Goal: Transaction & Acquisition: Purchase product/service

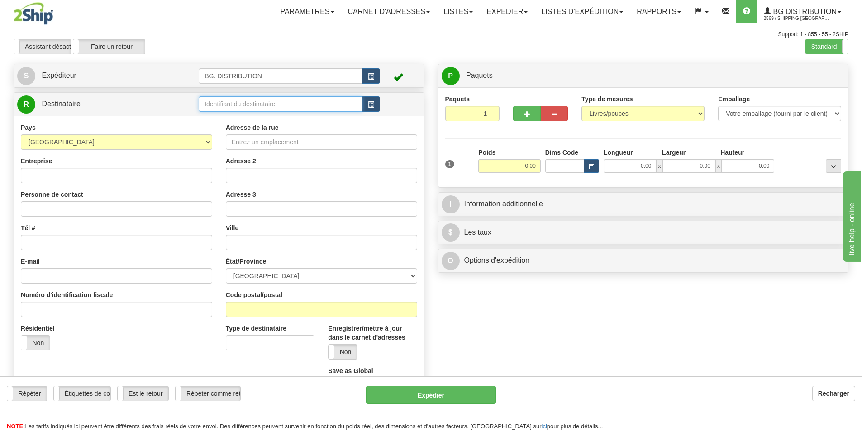
click at [245, 113] on td at bounding box center [289, 104] width 181 height 19
click at [249, 106] on input "text" at bounding box center [281, 103] width 164 height 15
type input "20003"
click button "Supprimer" at bounding box center [0, 0] width 0 height 0
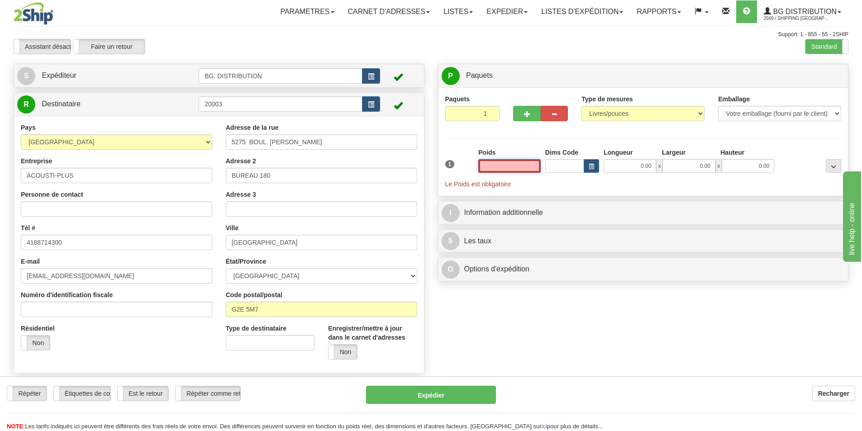
click at [496, 162] on input "text" at bounding box center [509, 166] width 62 height 14
type input "0.00"
click at [822, 47] on label "Standard" at bounding box center [826, 46] width 43 height 14
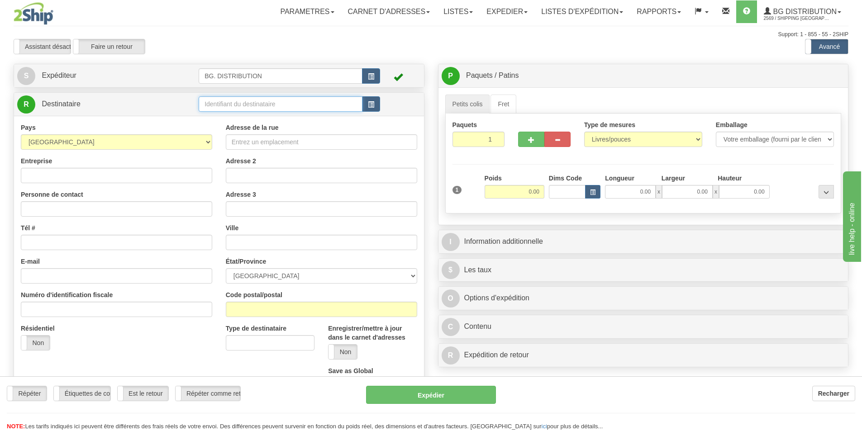
click at [241, 102] on input "text" at bounding box center [281, 103] width 164 height 15
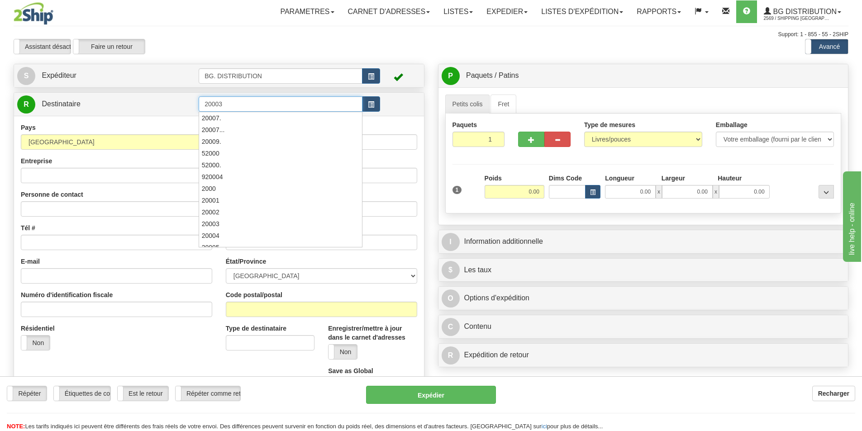
type input "20003"
click button "Supprimer" at bounding box center [0, 0] width 0 height 0
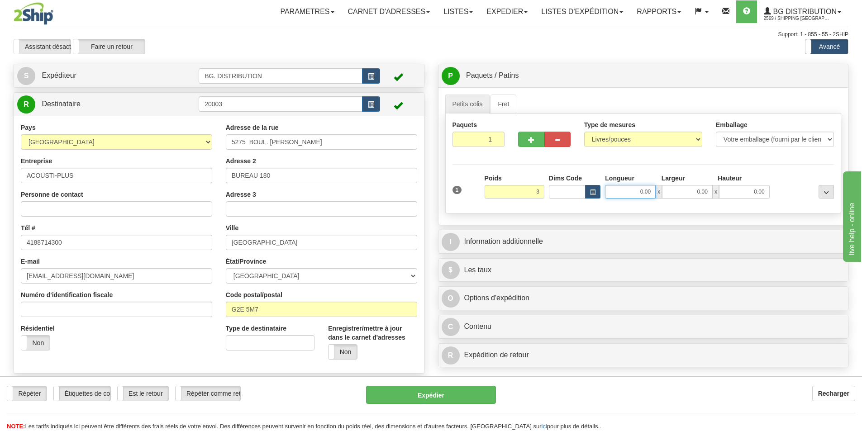
type input "3.00"
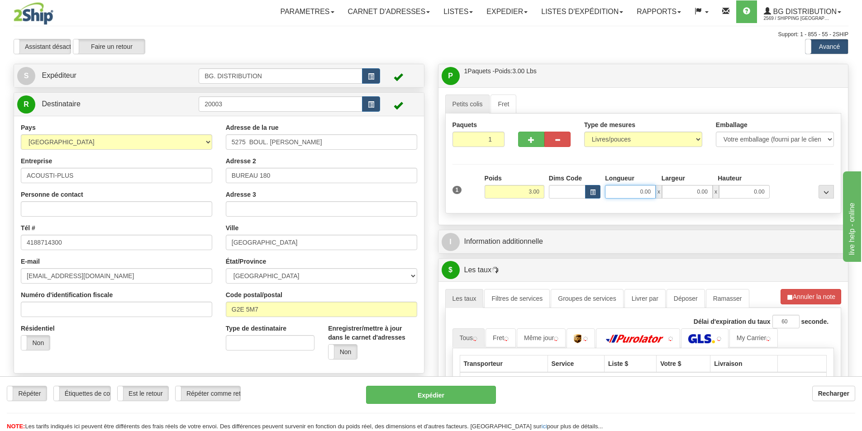
click at [616, 194] on input "0.00" at bounding box center [630, 192] width 51 height 14
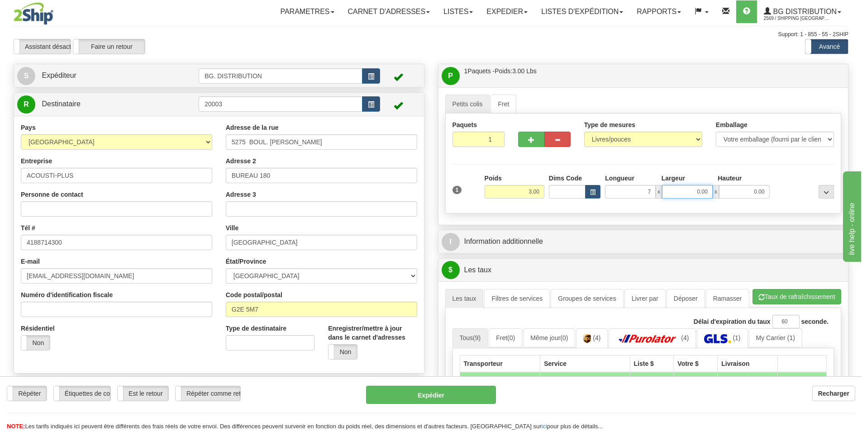
type input "7.00"
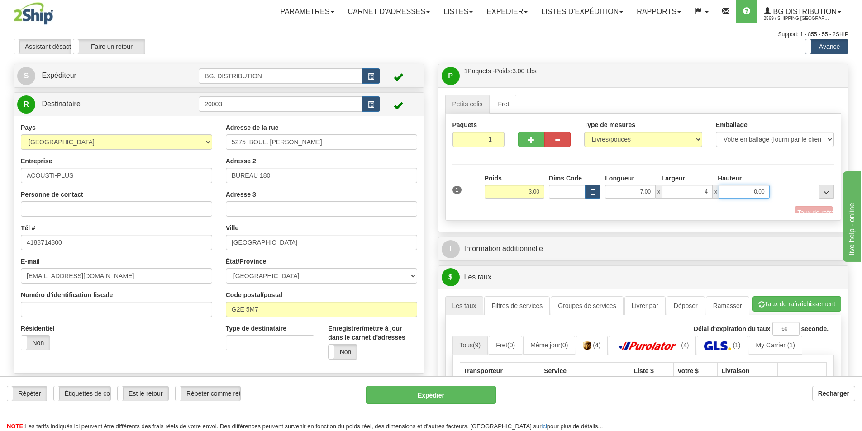
type input "4.00"
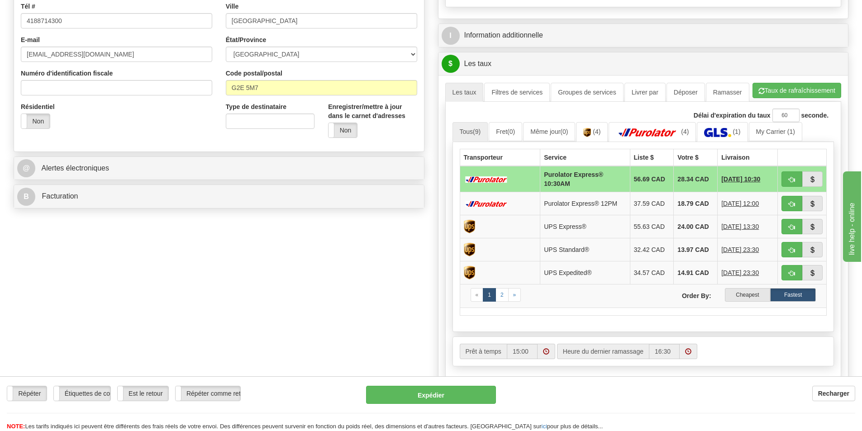
scroll to position [226, 0]
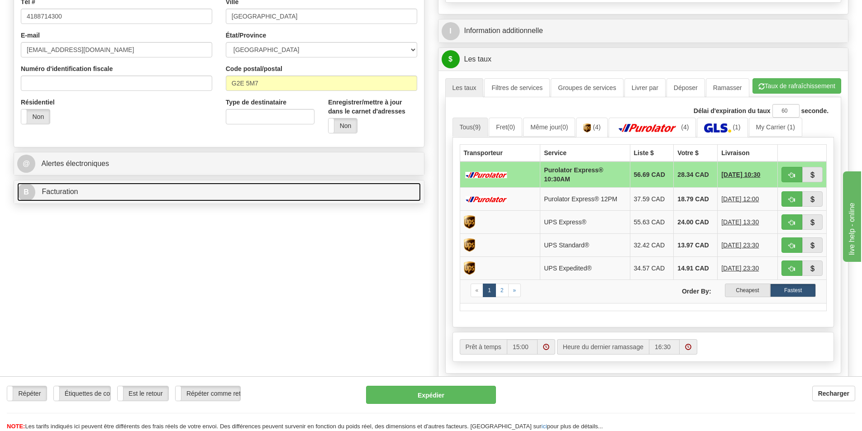
type input "3.00"
click at [77, 194] on span "Facturation" at bounding box center [60, 192] width 36 height 8
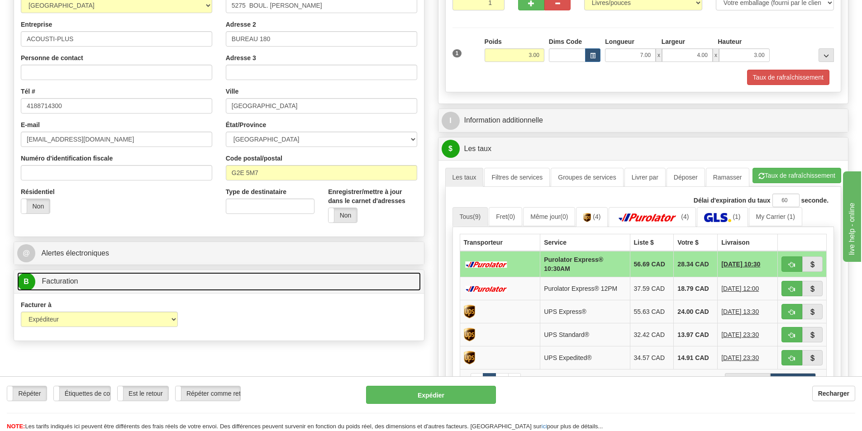
scroll to position [181, 0]
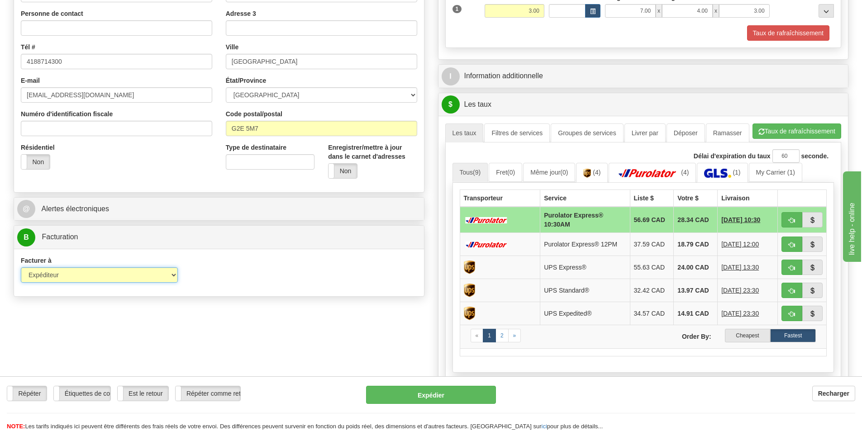
click at [117, 269] on select "Expéditeur Destinataire Tierce personne Collecter" at bounding box center [99, 274] width 157 height 15
select select "2"
click at [21, 267] on select "Expéditeur Destinataire Tierce personne Collecter" at bounding box center [99, 274] width 157 height 15
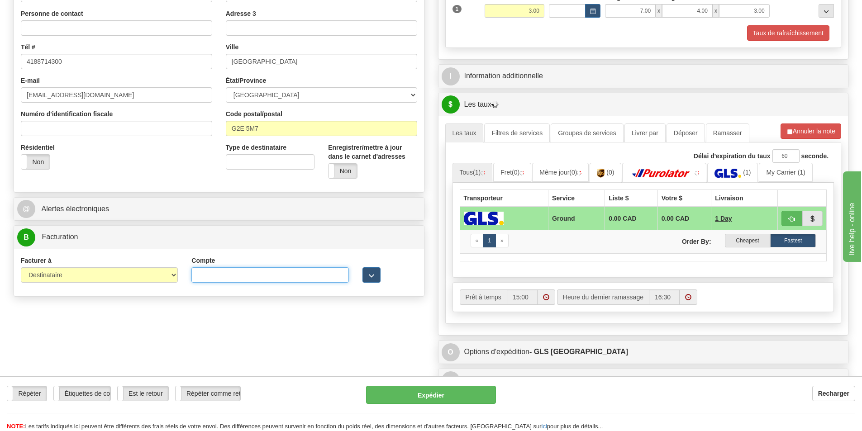
click at [219, 272] on input "Compte" at bounding box center [269, 274] width 157 height 15
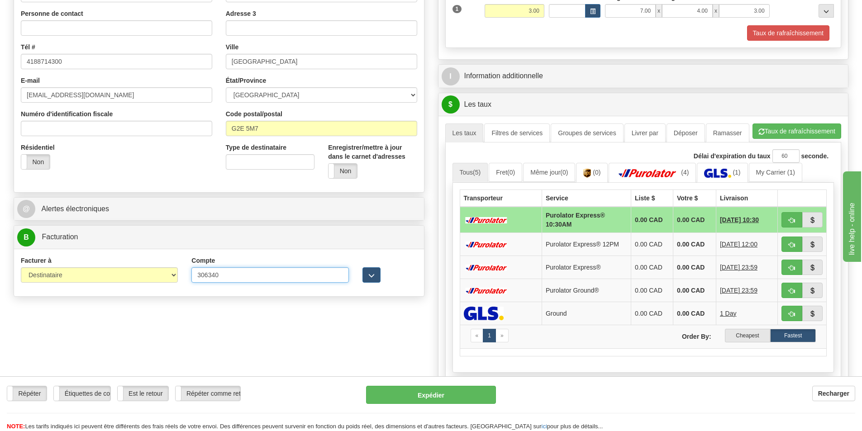
type input "306340"
drag, startPoint x: 256, startPoint y: 312, endPoint x: 282, endPoint y: 311, distance: 26.7
click at [257, 312] on div "Créer une étiquette pour le retour Créer un ramassage sans étiquette S Expédite…" at bounding box center [431, 201] width 848 height 637
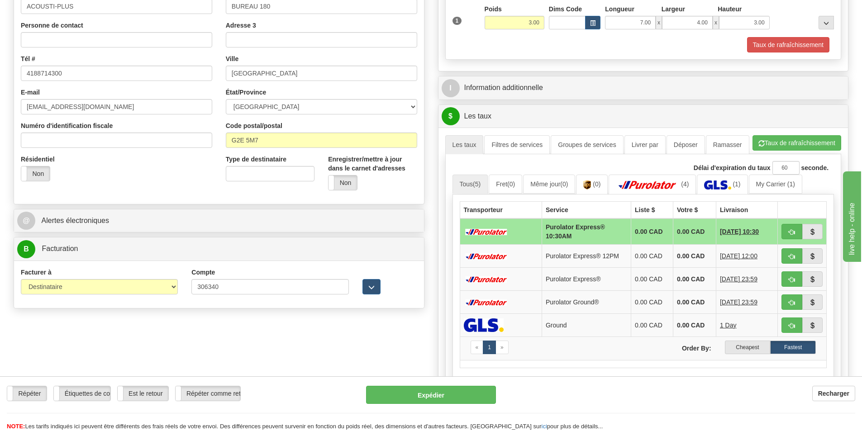
scroll to position [136, 0]
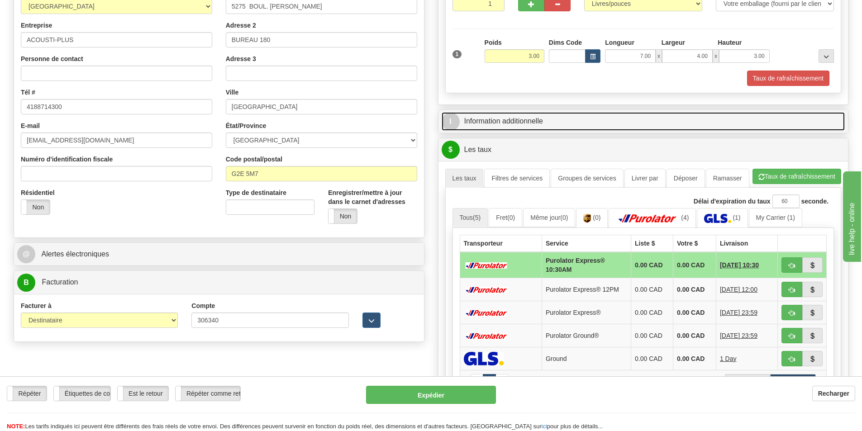
click at [621, 122] on link "I Information additionnelle" at bounding box center [642, 121] width 403 height 19
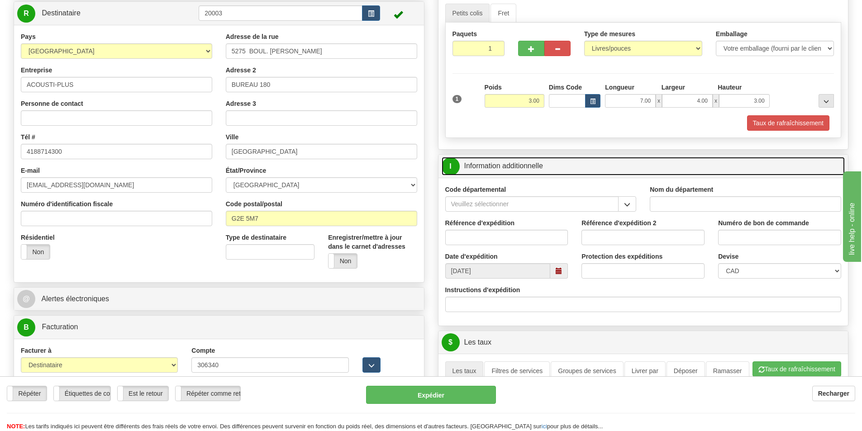
scroll to position [90, 0]
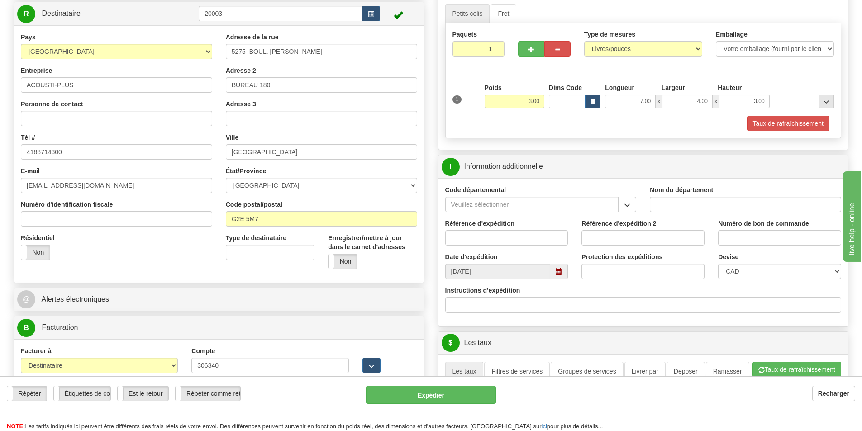
click at [460, 297] on div "Instructions d'expédition" at bounding box center [643, 299] width 396 height 27
click at [459, 313] on div "Instructions d'expédition" at bounding box center [643, 302] width 410 height 33
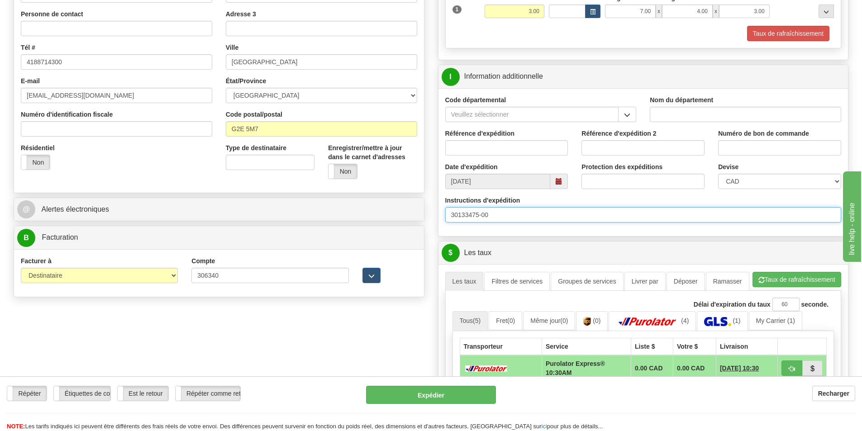
scroll to position [181, 0]
type input "30133475-00"
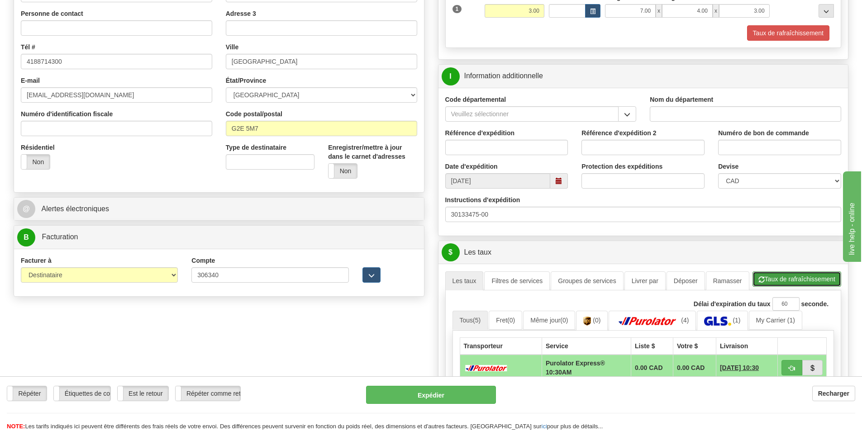
click at [780, 279] on button "Taux de rafraîchissement" at bounding box center [796, 278] width 89 height 15
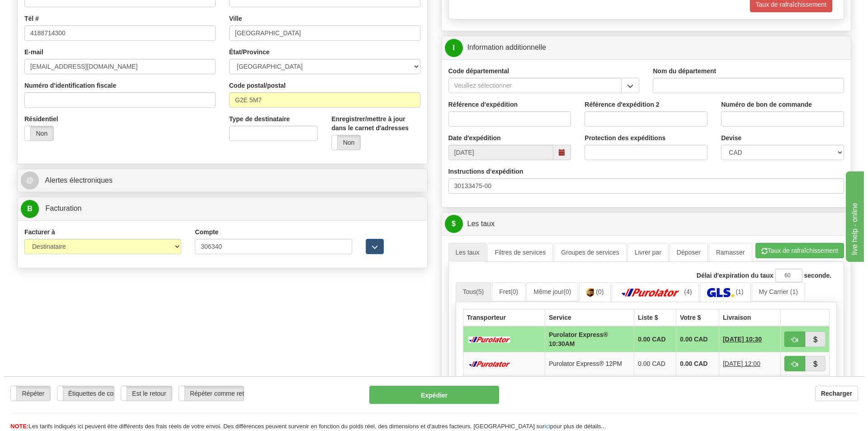
scroll to position [271, 0]
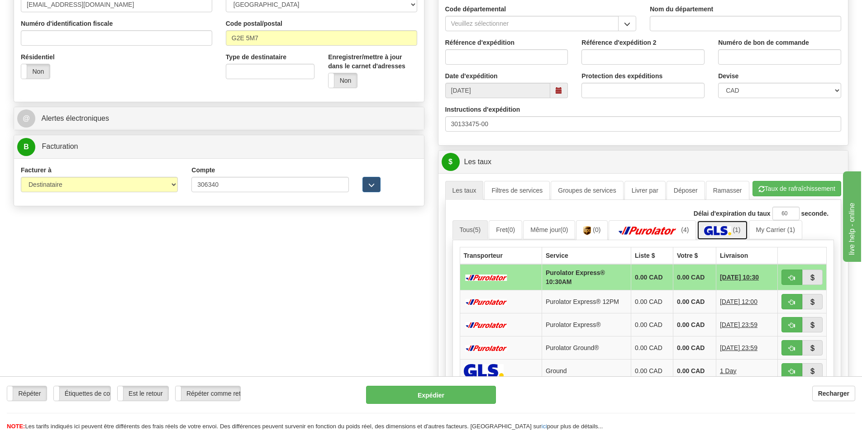
click at [725, 224] on link "(1)" at bounding box center [722, 229] width 51 height 19
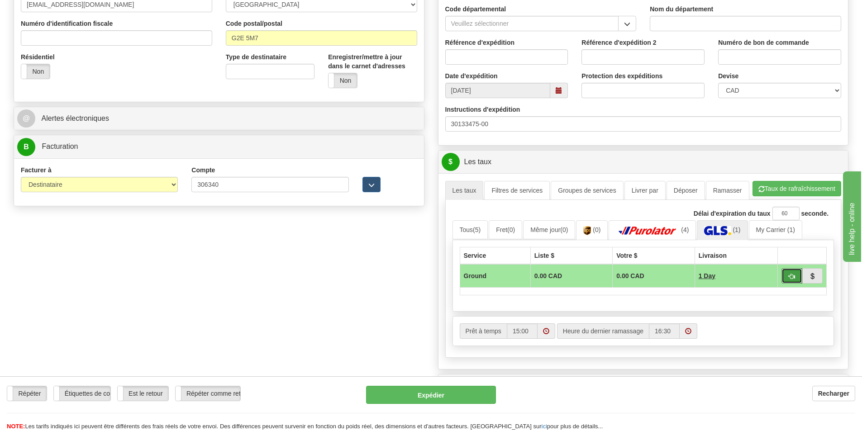
click at [790, 275] on span "button" at bounding box center [791, 277] width 6 height 6
type input "1"
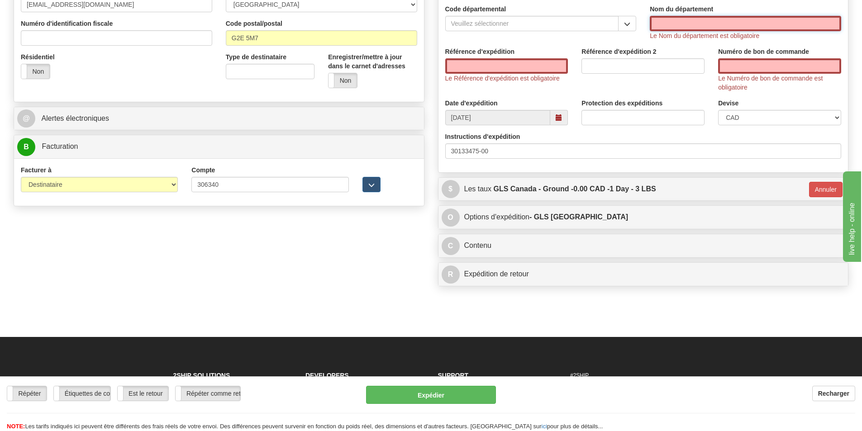
click at [679, 26] on input "Nom du département" at bounding box center [745, 23] width 191 height 15
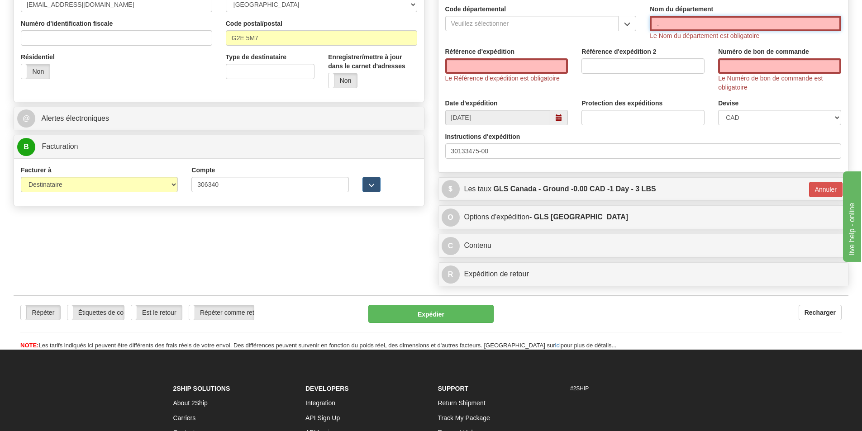
type input "."
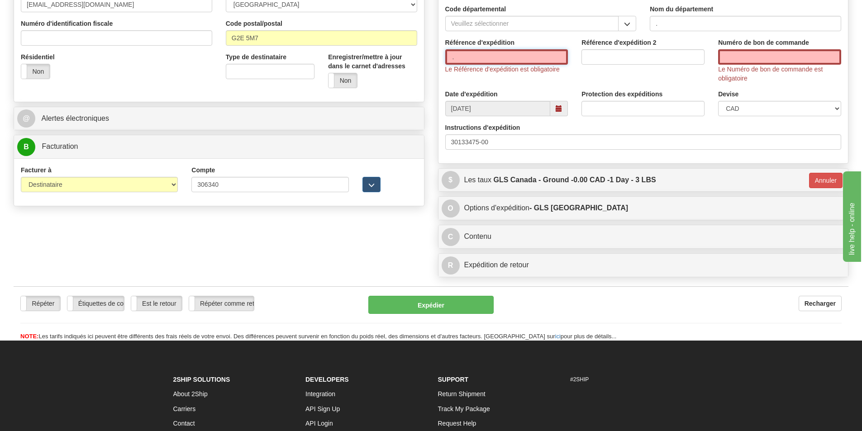
type input "."
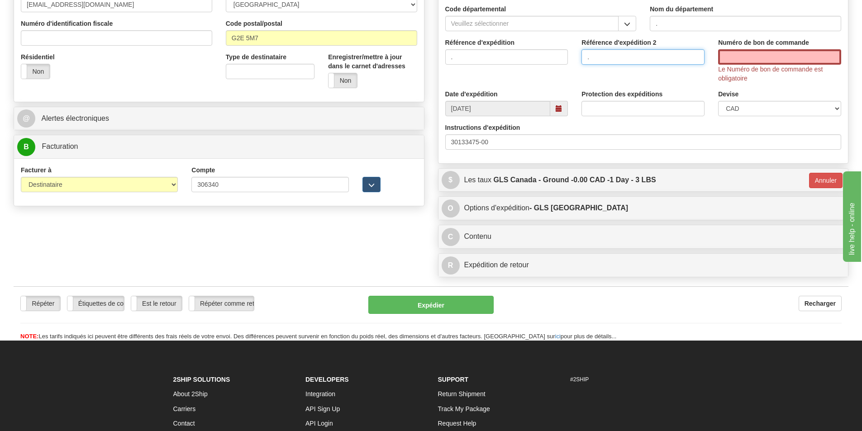
type input "."
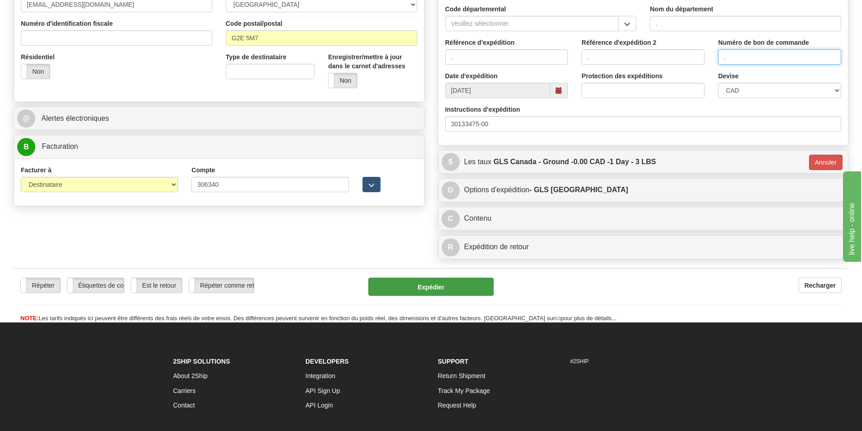
type input "."
click at [435, 286] on button "Expédier" at bounding box center [430, 287] width 125 height 18
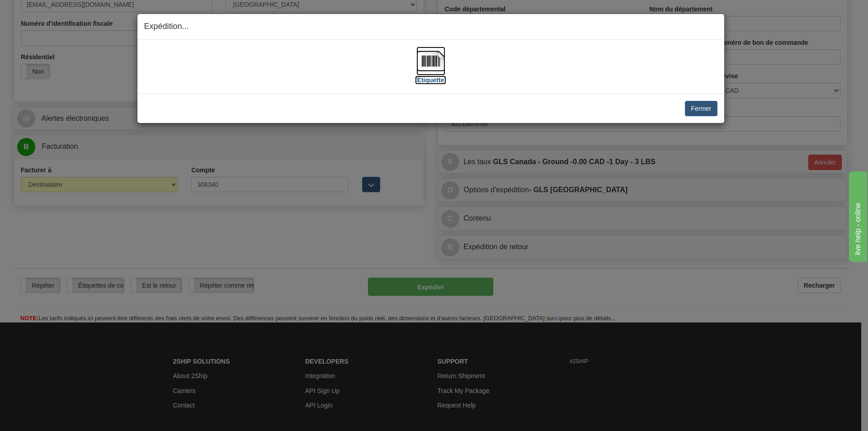
click at [427, 62] on img at bounding box center [431, 61] width 29 height 29
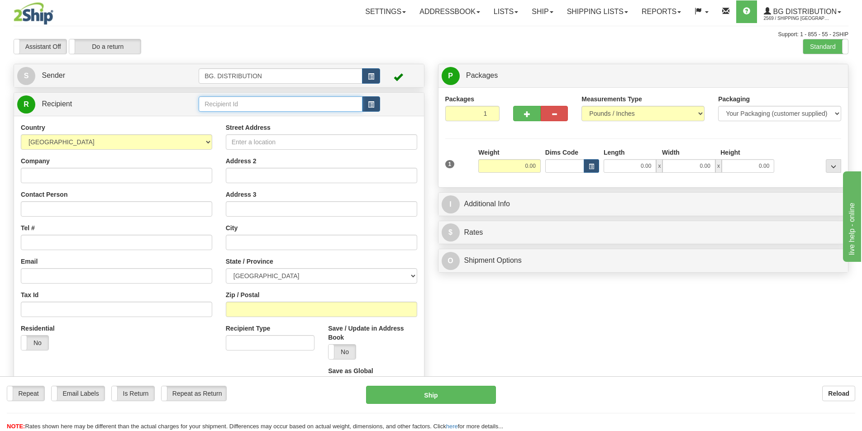
click at [242, 105] on input "text" at bounding box center [281, 103] width 164 height 15
type input "20064"
click button "Delete" at bounding box center [0, 0] width 0 height 0
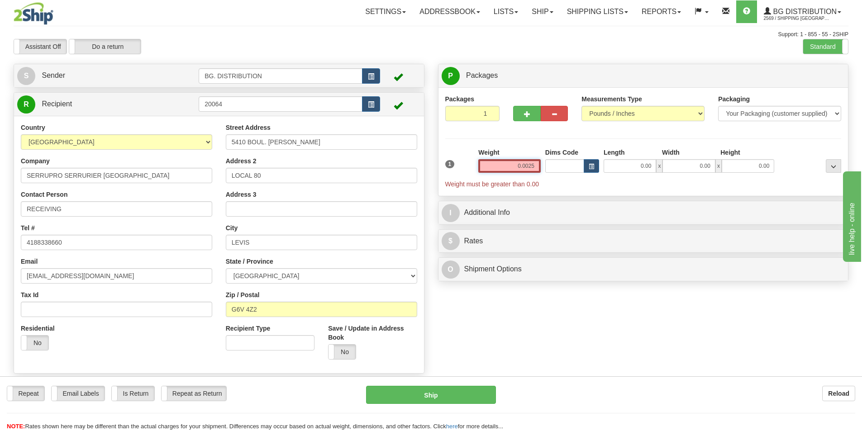
drag, startPoint x: 525, startPoint y: 167, endPoint x: 553, endPoint y: 171, distance: 27.8
click at [553, 171] on div "1 Weight 0.0025 Dims Code x" at bounding box center [643, 168] width 401 height 41
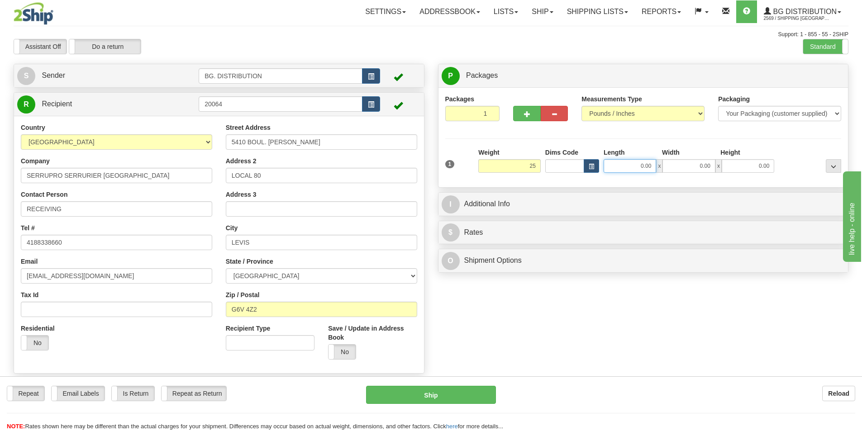
type input "25.00"
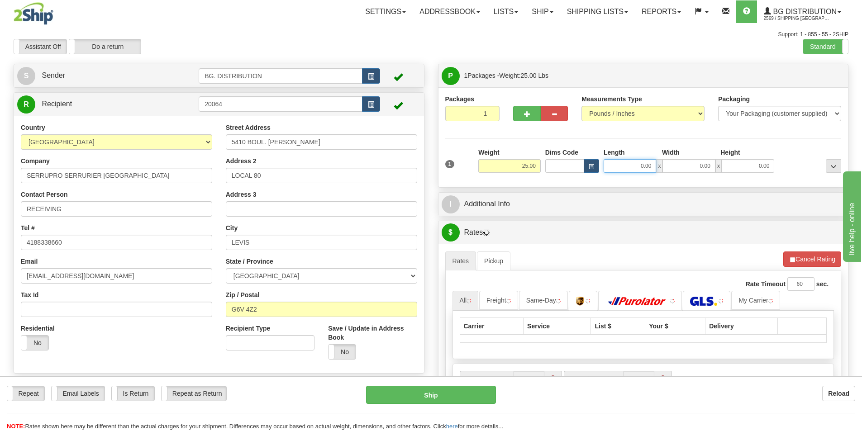
click at [619, 166] on input "0.00" at bounding box center [629, 166] width 52 height 14
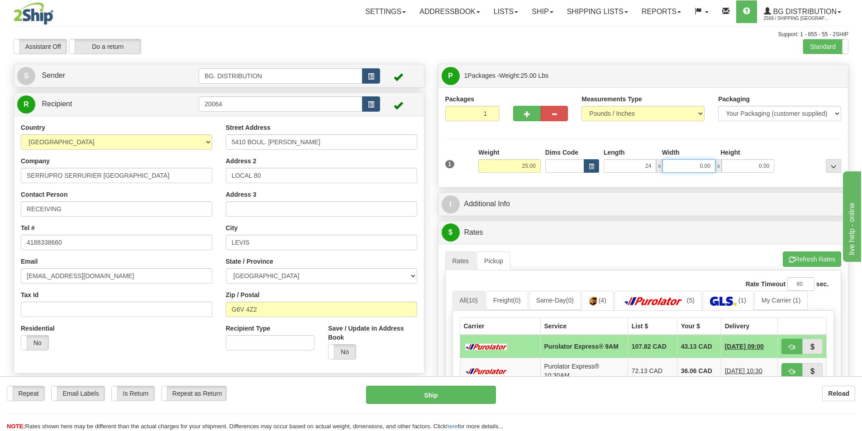
type input "24.00"
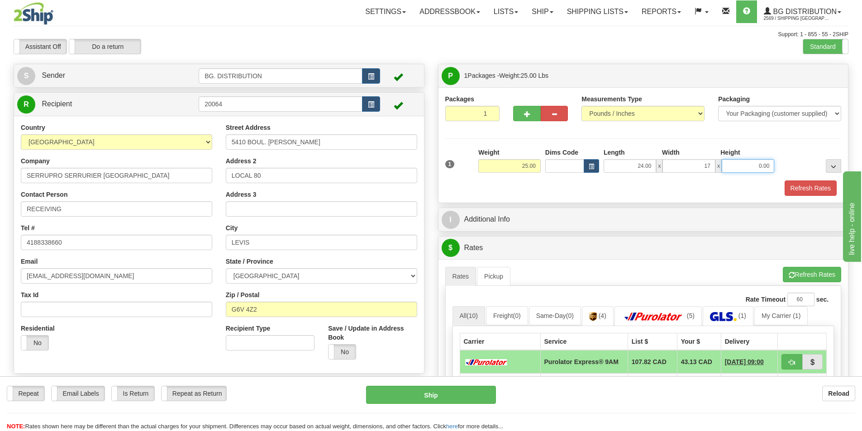
type input "17.00"
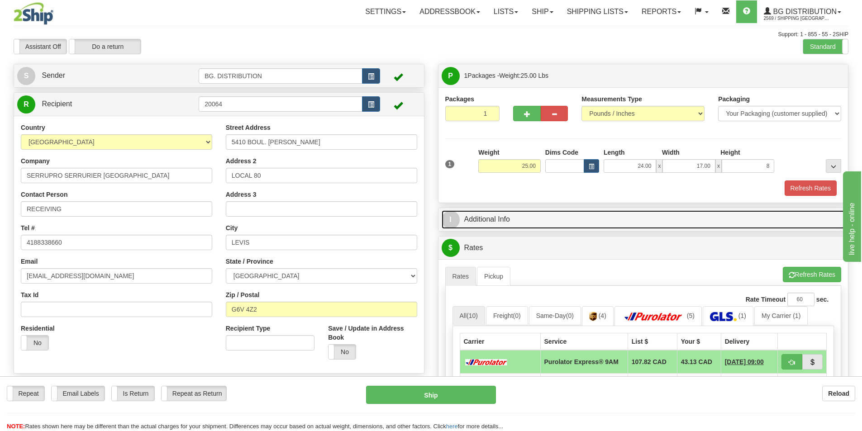
type input "8.00"
click at [591, 215] on link "I Additional Info" at bounding box center [642, 219] width 403 height 19
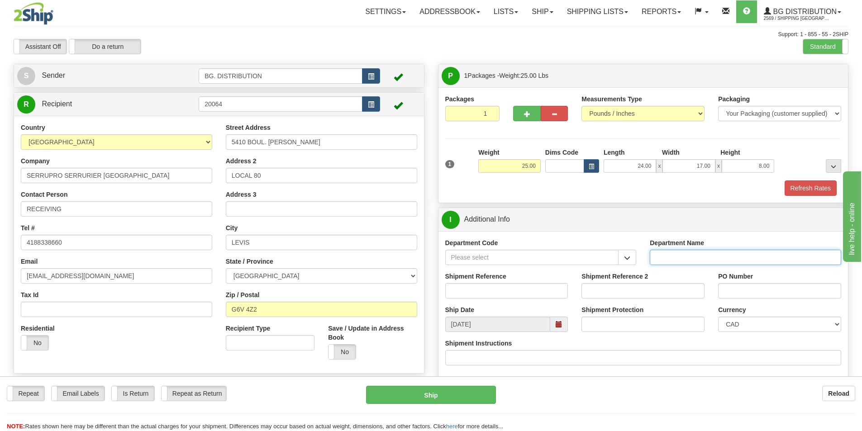
click at [682, 257] on input "Department Name" at bounding box center [745, 257] width 191 height 15
type input "."
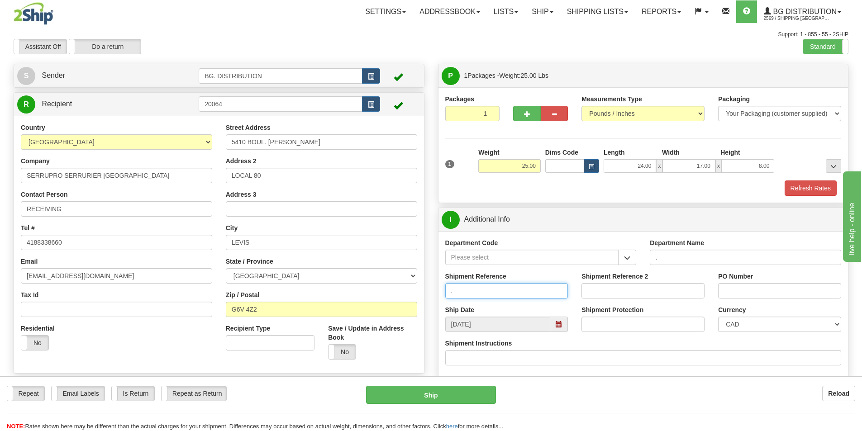
type input "."
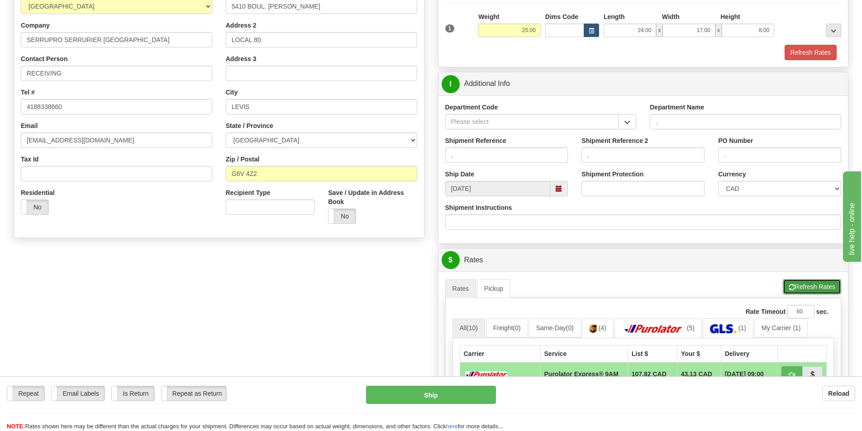
click at [812, 287] on button "Refresh Rates" at bounding box center [812, 286] width 58 height 15
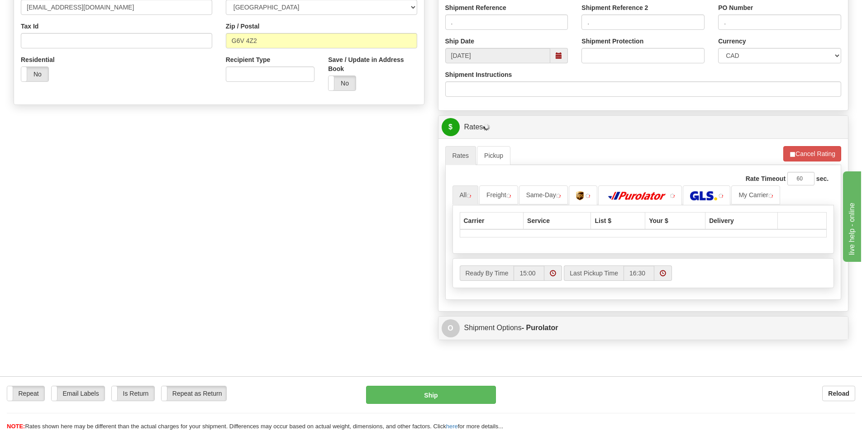
scroll to position [271, 0]
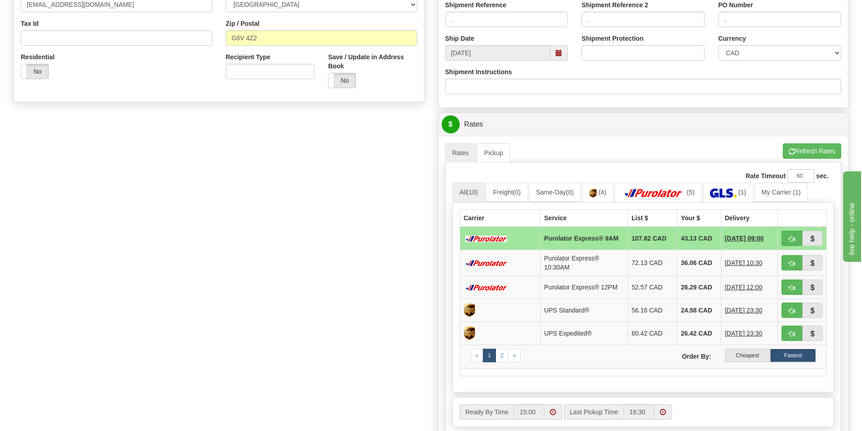
click at [747, 354] on label "Cheapest" at bounding box center [748, 356] width 46 height 14
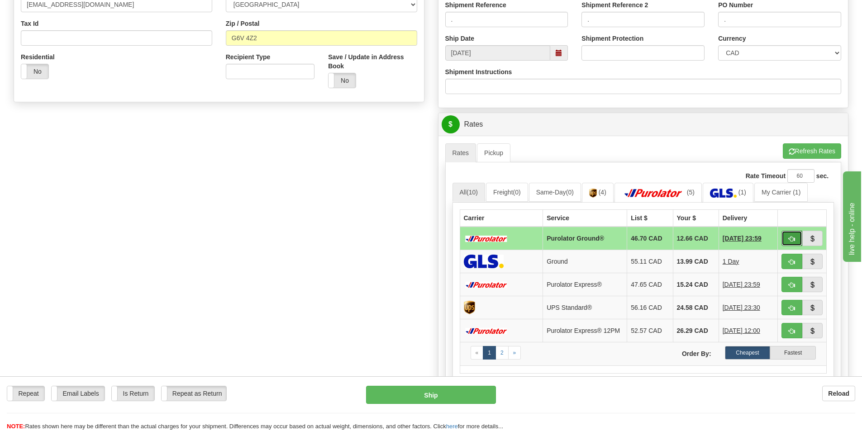
click at [787, 238] on button "button" at bounding box center [791, 238] width 21 height 15
type input "260"
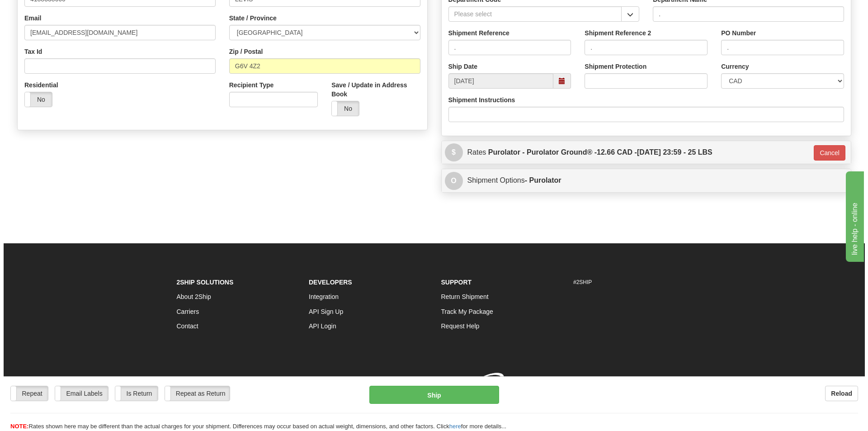
scroll to position [256, 0]
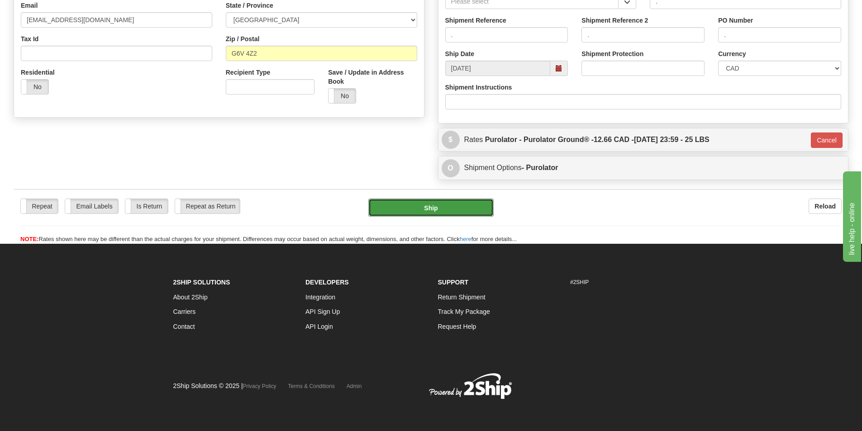
click at [459, 199] on button "Ship" at bounding box center [430, 208] width 125 height 18
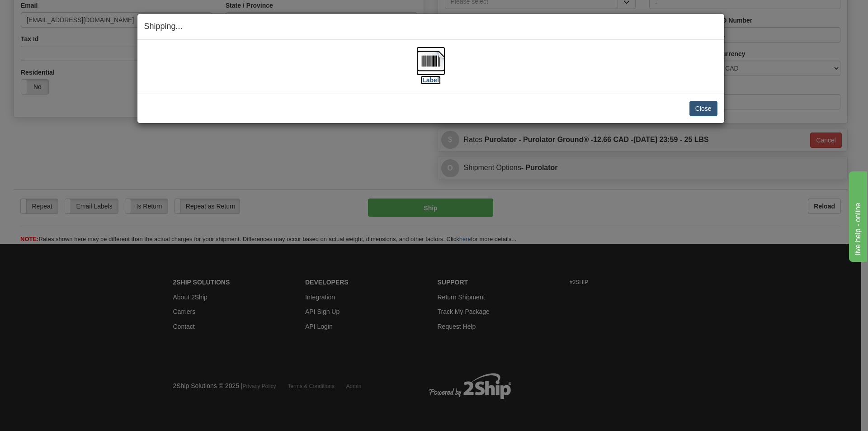
click at [434, 59] on img at bounding box center [431, 61] width 29 height 29
click at [706, 104] on button "Close" at bounding box center [704, 108] width 28 height 15
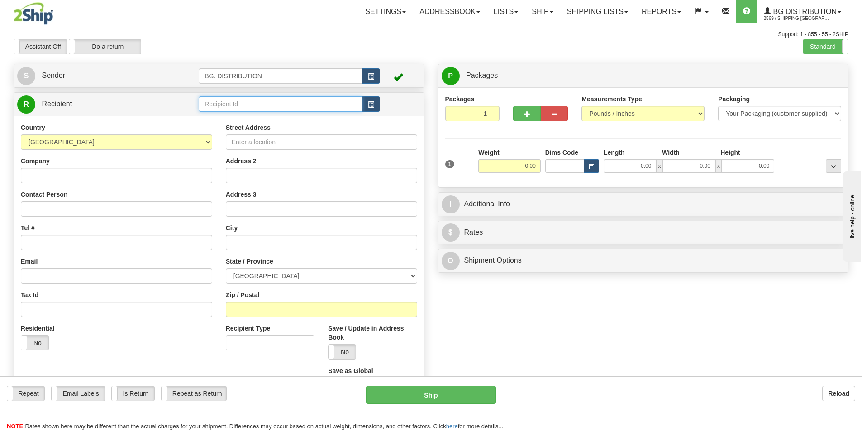
click at [238, 109] on input "text" at bounding box center [281, 103] width 164 height 15
click at [222, 119] on div "20066" at bounding box center [278, 118] width 155 height 10
type input "20066"
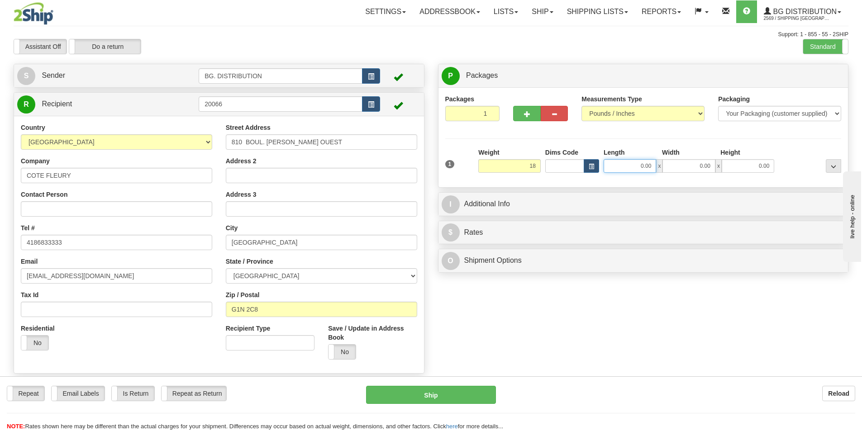
type input "18.00"
click at [624, 164] on input "0.00" at bounding box center [629, 166] width 52 height 14
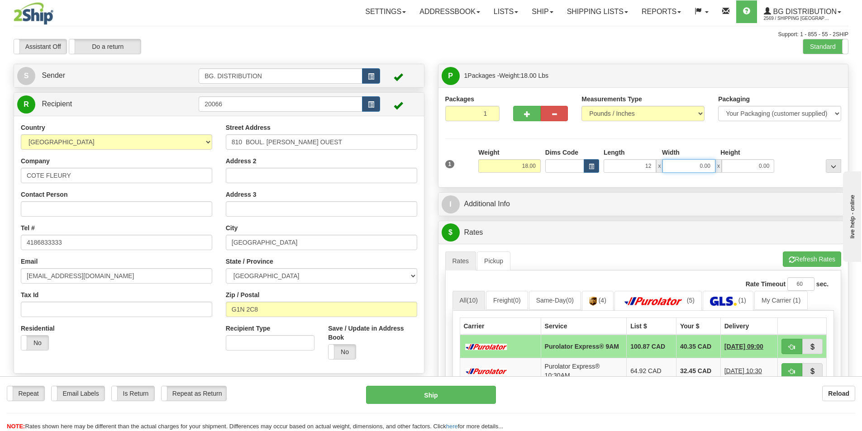
type input "12.00"
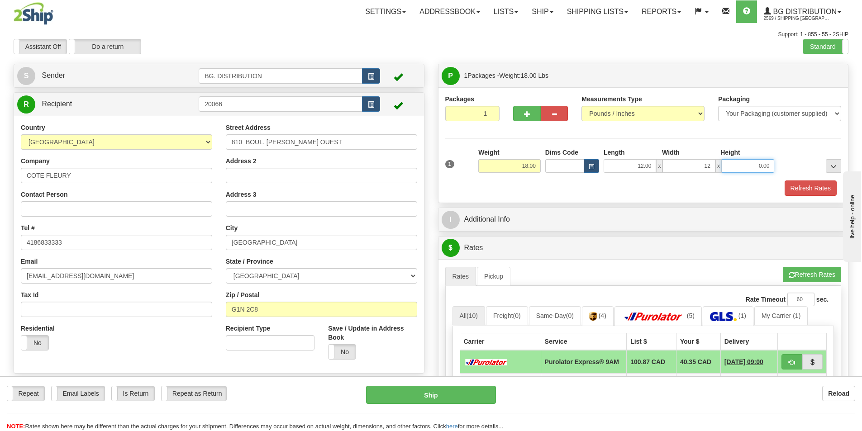
type input "12.00"
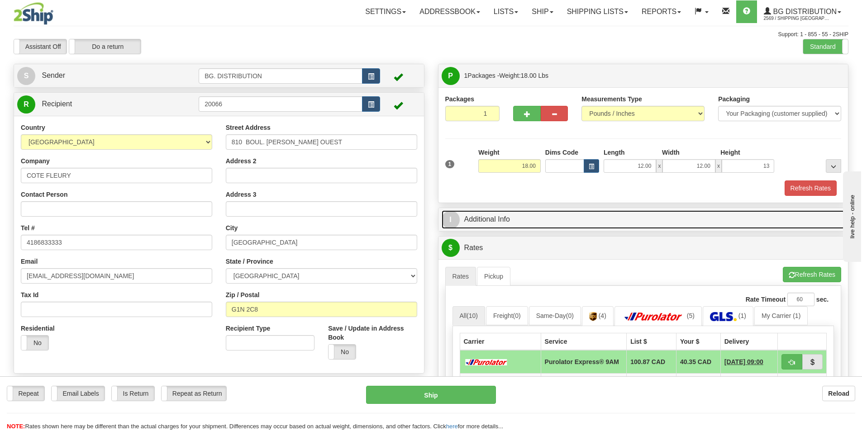
type input "13.00"
click at [541, 218] on link "I Additional Info" at bounding box center [642, 219] width 403 height 19
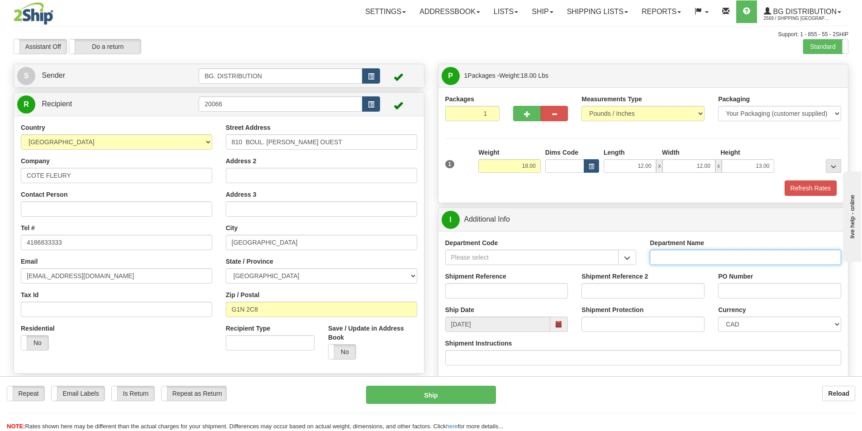
click at [669, 258] on input "Department Name" at bounding box center [745, 257] width 191 height 15
type input "."
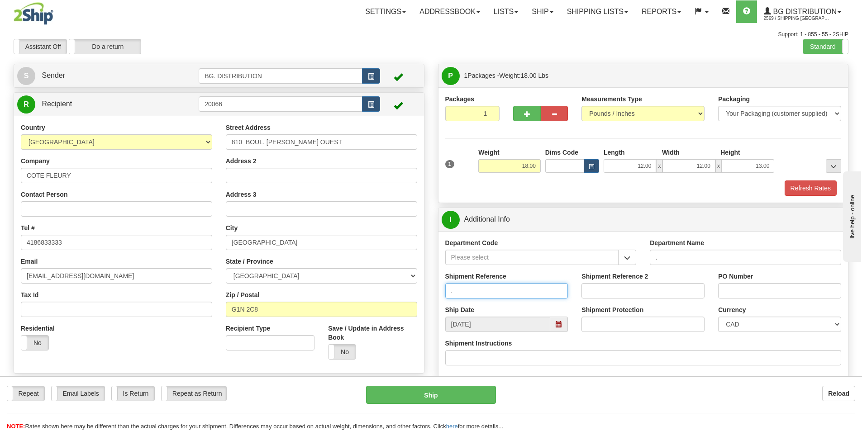
type input "."
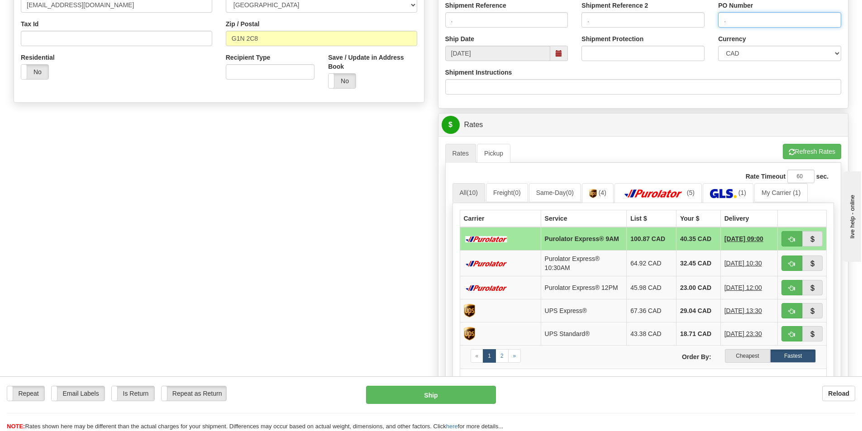
scroll to position [271, 0]
type input "."
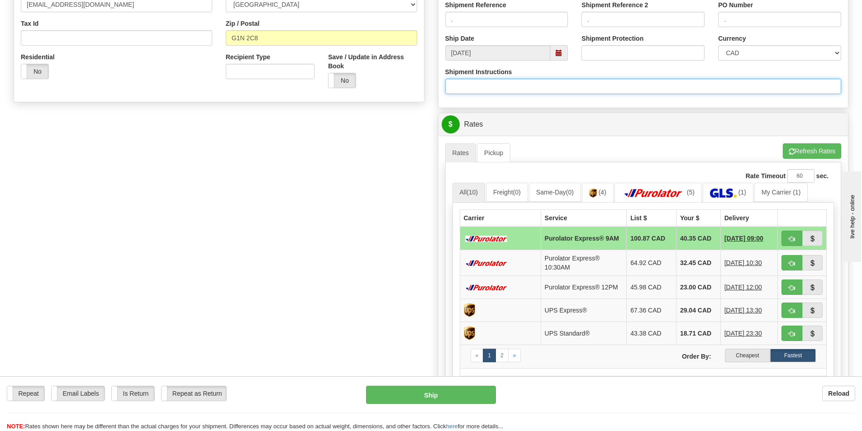
click at [484, 89] on input "Shipment Instructions" at bounding box center [643, 86] width 396 height 15
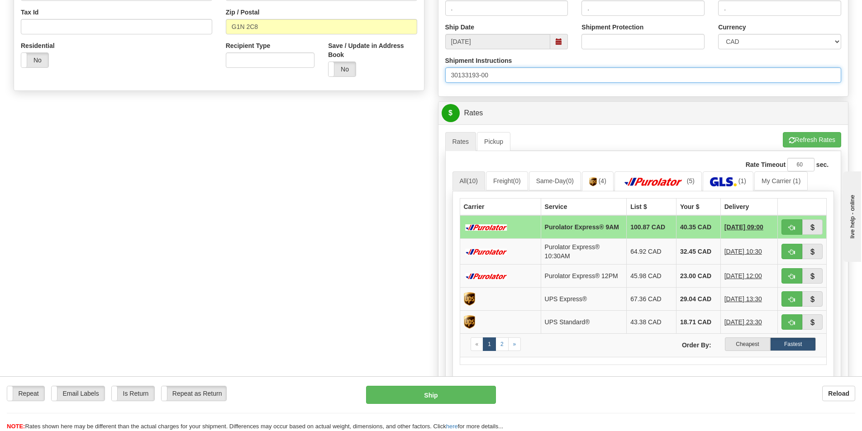
scroll to position [362, 0]
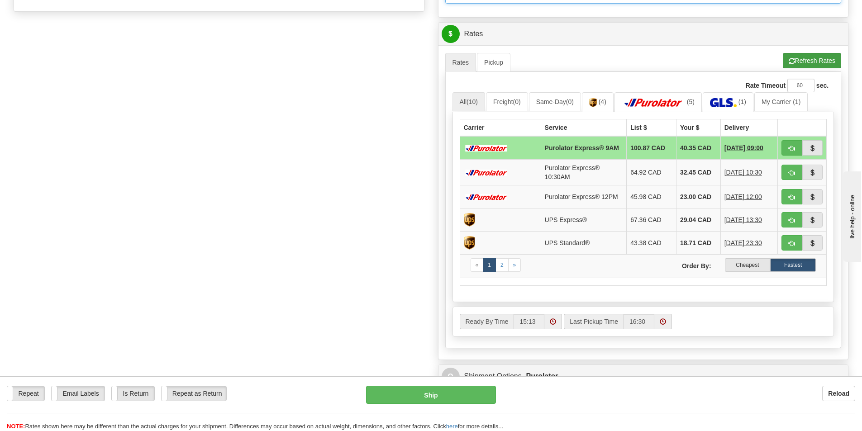
type input "30133193-00"
click at [823, 66] on button "Refresh Rates" at bounding box center [812, 60] width 58 height 15
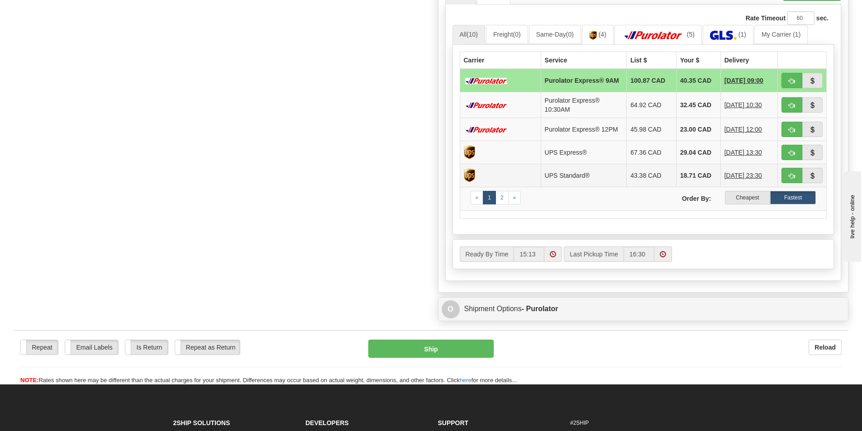
scroll to position [452, 0]
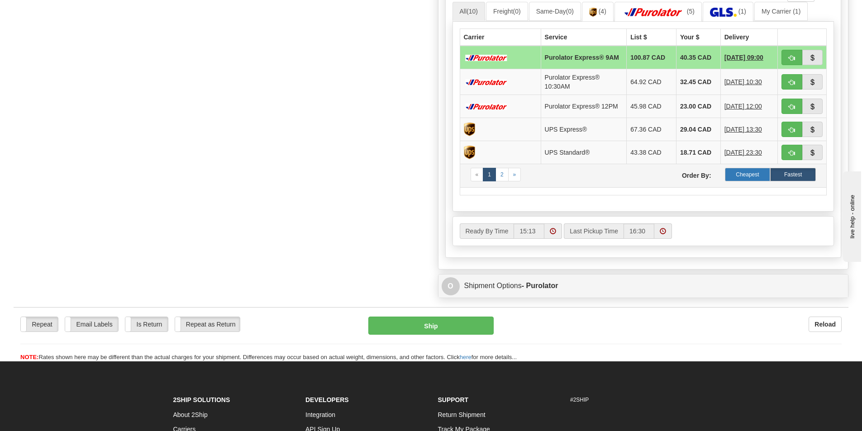
click at [743, 177] on label "Cheapest" at bounding box center [748, 175] width 46 height 14
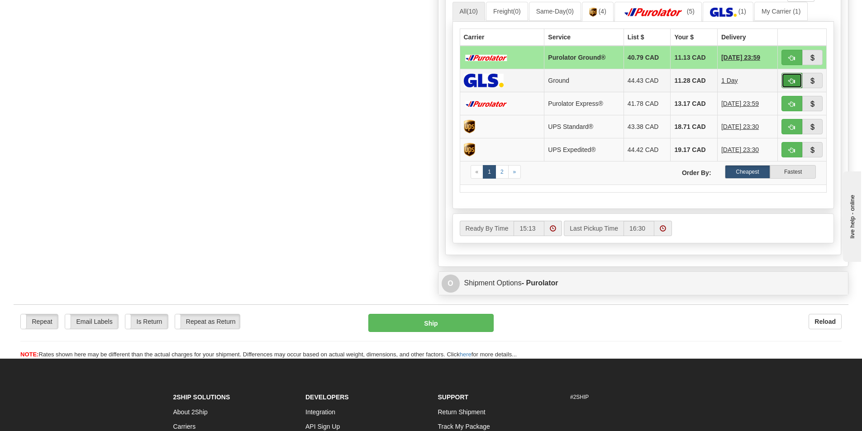
click at [786, 77] on button "button" at bounding box center [791, 80] width 21 height 15
type input "1"
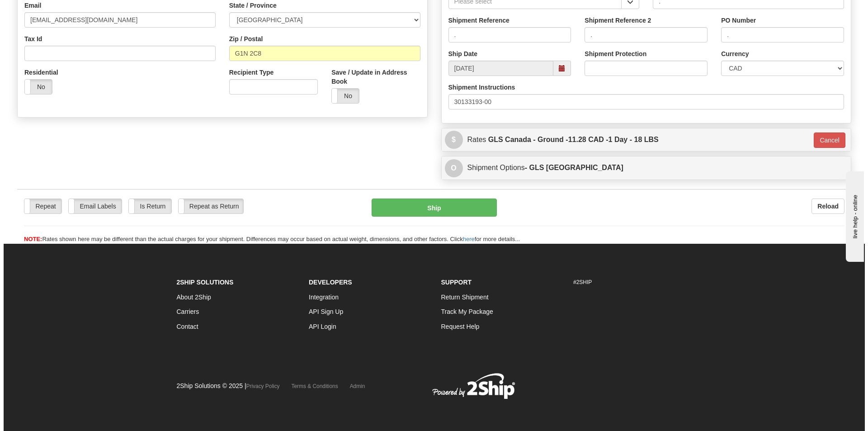
scroll to position [256, 0]
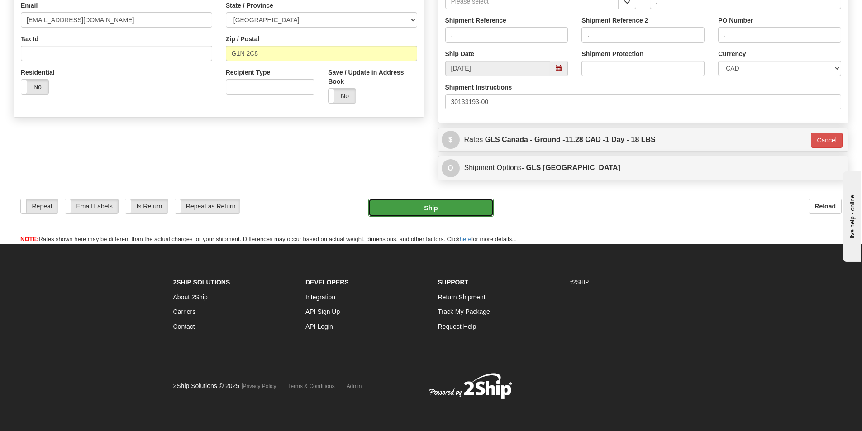
click at [447, 201] on button "Ship" at bounding box center [430, 208] width 125 height 18
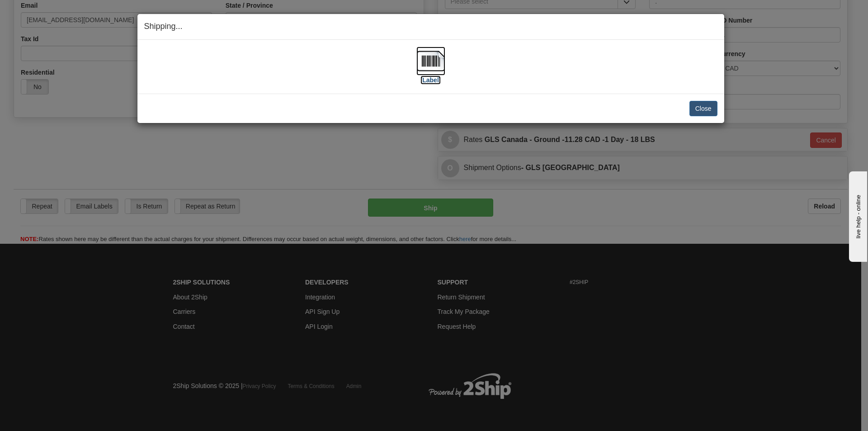
click at [434, 64] on img at bounding box center [431, 61] width 29 height 29
